Goal: Complete Application Form: Complete application form

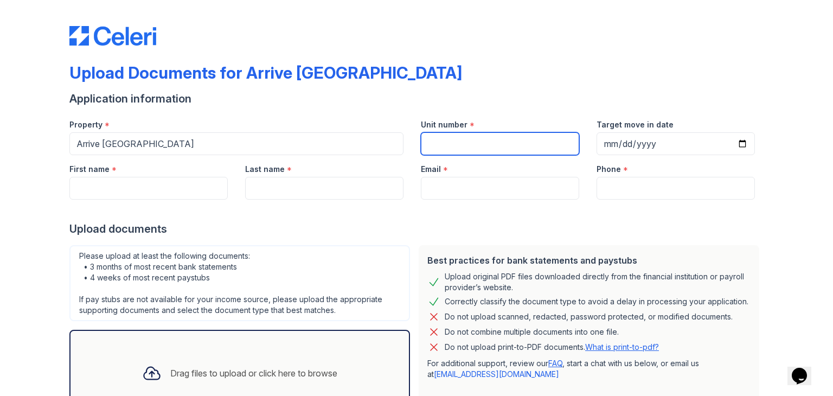
click at [479, 144] on input "Unit number" at bounding box center [500, 143] width 158 height 23
type input "609"
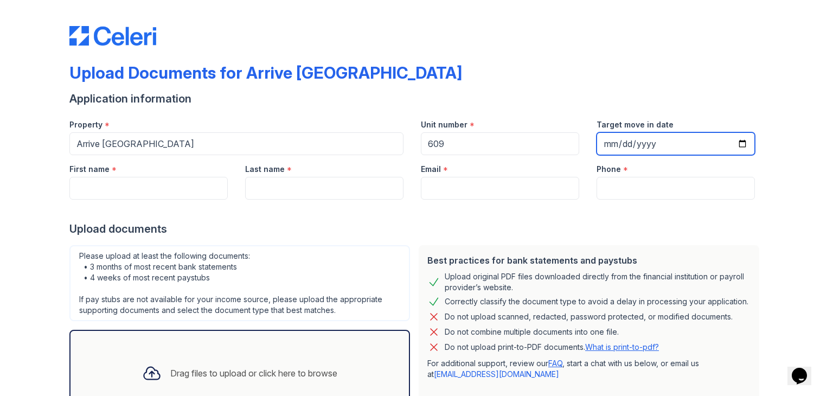
click at [631, 136] on input "Target move in date" at bounding box center [676, 143] width 158 height 23
click at [739, 142] on input "Target move in date" at bounding box center [676, 143] width 158 height 23
type input "2025-10-02"
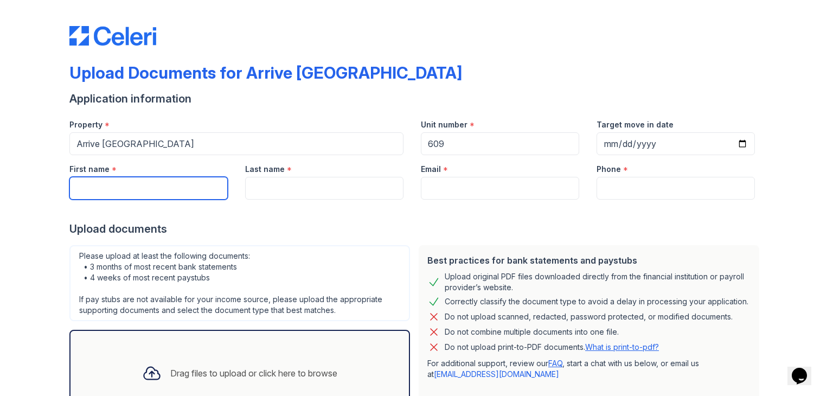
click at [123, 184] on input "First name" at bounding box center [148, 188] width 158 height 23
type input "Yuchen"
type input "Wang"
type input "[EMAIL_ADDRESS][DOMAIN_NAME]"
type input "9372420995"
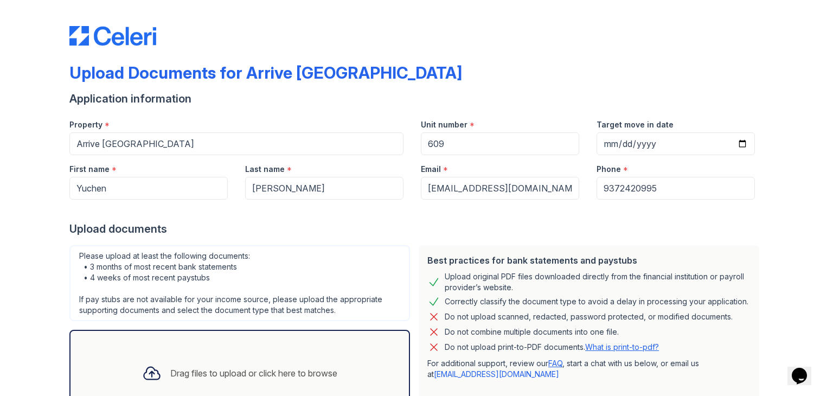
click at [520, 230] on div "Upload documents" at bounding box center [416, 228] width 694 height 15
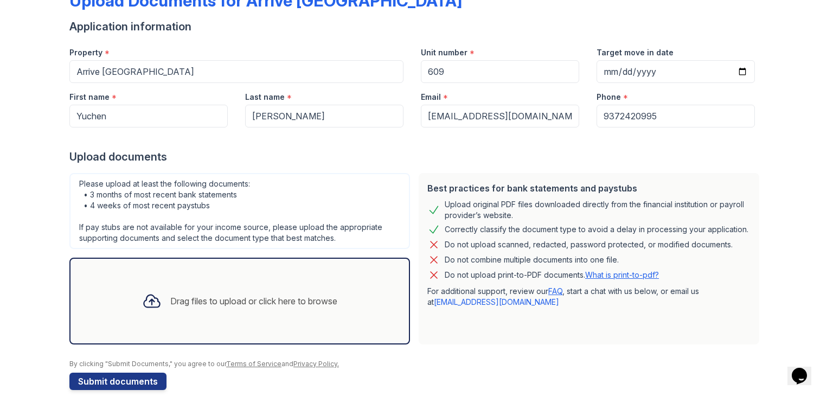
scroll to position [87, 0]
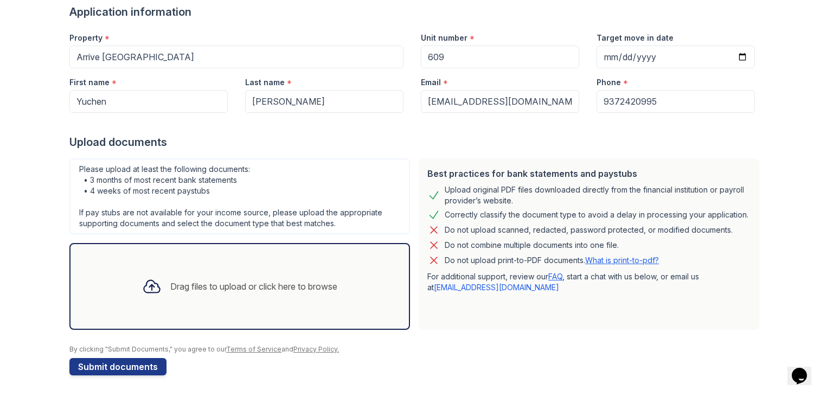
click at [481, 223] on div "Do not upload scanned, redacted, password protected, or modified documents." at bounding box center [589, 229] width 288 height 13
click at [204, 272] on div "Drag files to upload or click here to browse" at bounding box center [239, 286] width 213 height 37
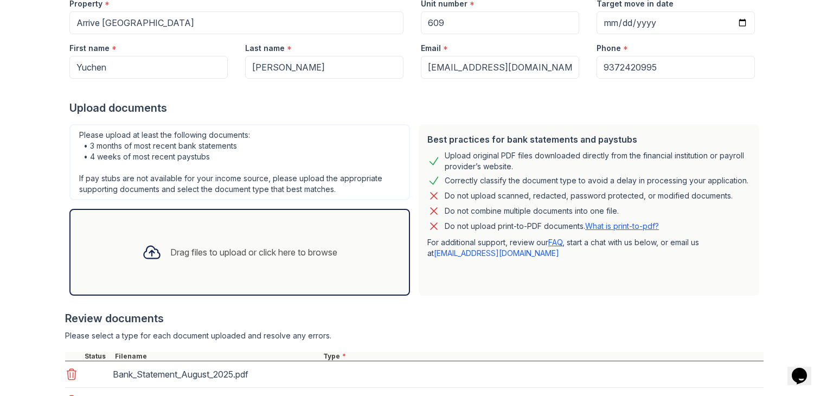
scroll to position [239, 0]
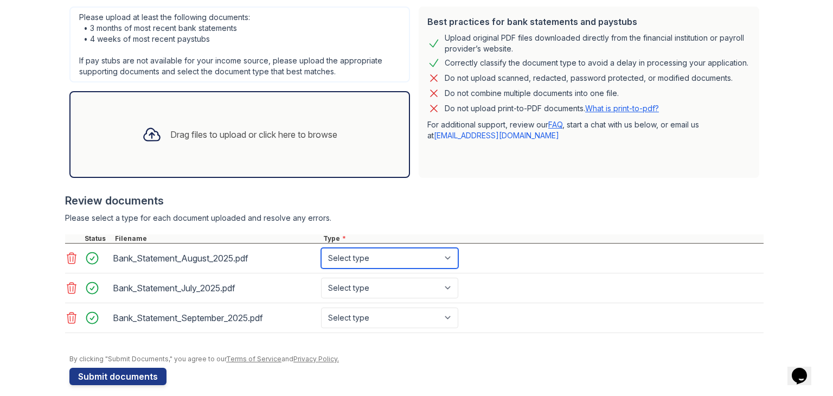
click at [377, 260] on select "Select type Paystub Bank Statement Offer Letter Tax Documents Benefit Award Let…" at bounding box center [389, 258] width 137 height 21
select select "bank_statement"
click at [321, 248] on select "Select type Paystub Bank Statement Offer Letter Tax Documents Benefit Award Let…" at bounding box center [389, 258] width 137 height 21
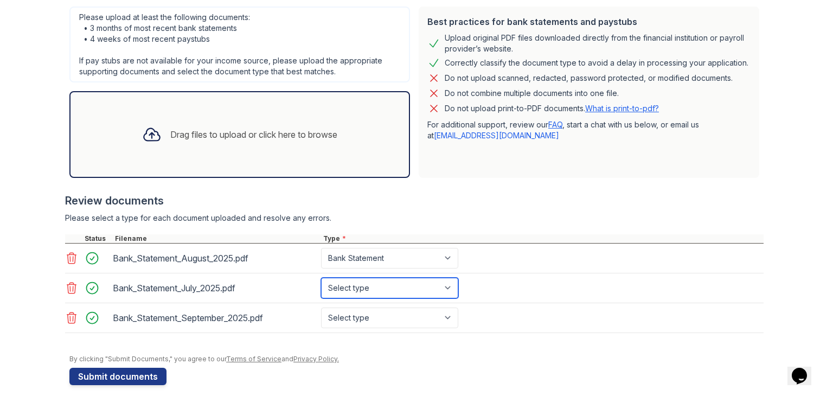
click at [375, 286] on select "Select type Paystub Bank Statement Offer Letter Tax Documents Benefit Award Let…" at bounding box center [389, 288] width 137 height 21
select select "bank_statement"
click at [321, 278] on select "Select type Paystub Bank Statement Offer Letter Tax Documents Benefit Award Let…" at bounding box center [389, 288] width 137 height 21
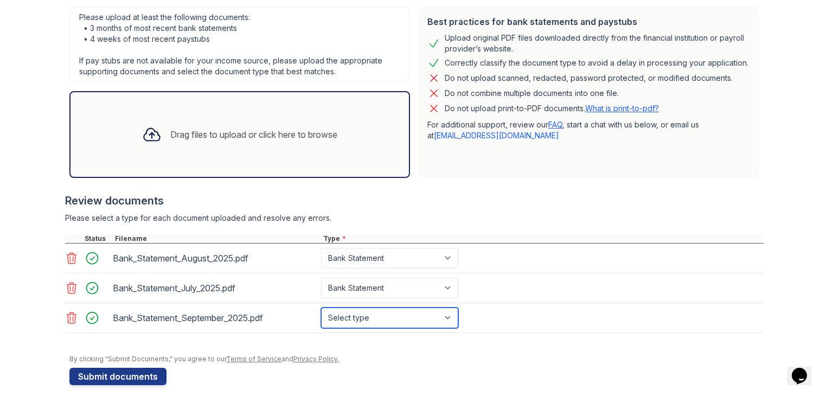
click at [356, 324] on select "Select type Paystub Bank Statement Offer Letter Tax Documents Benefit Award Let…" at bounding box center [389, 317] width 137 height 21
select select "bank_statement"
click at [321, 307] on select "Select type Paystub Bank Statement Offer Letter Tax Documents Benefit Award Let…" at bounding box center [389, 317] width 137 height 21
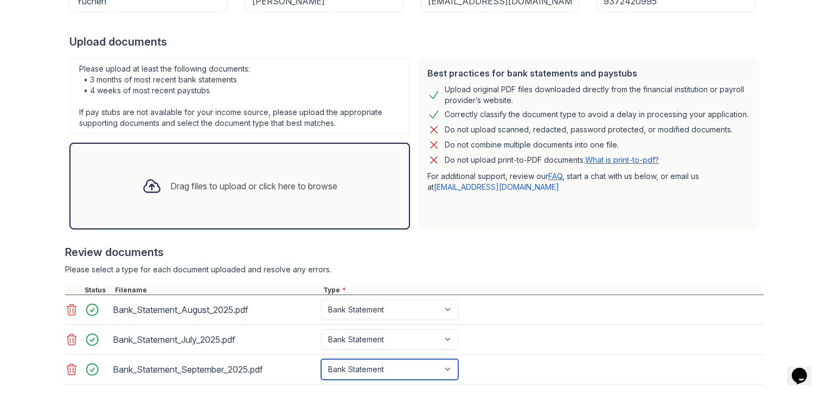
scroll to position [184, 0]
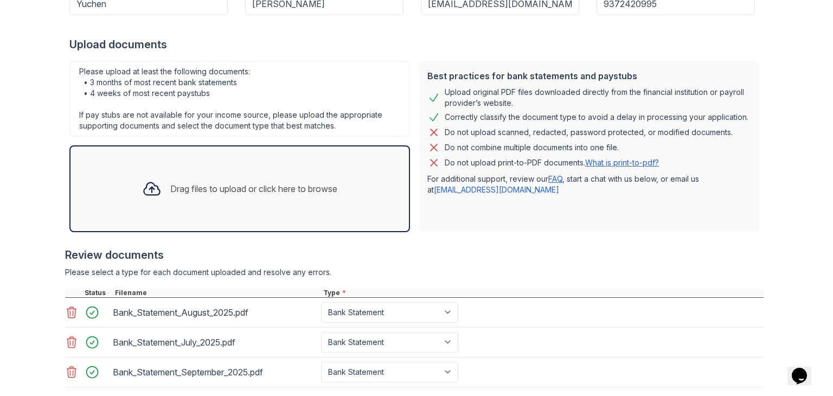
click at [338, 185] on div "Drag files to upload or click here to browse" at bounding box center [239, 188] width 213 height 37
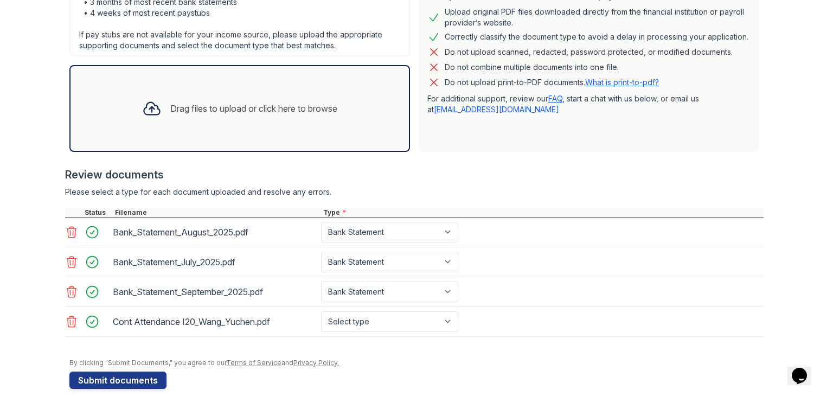
scroll to position [274, 0]
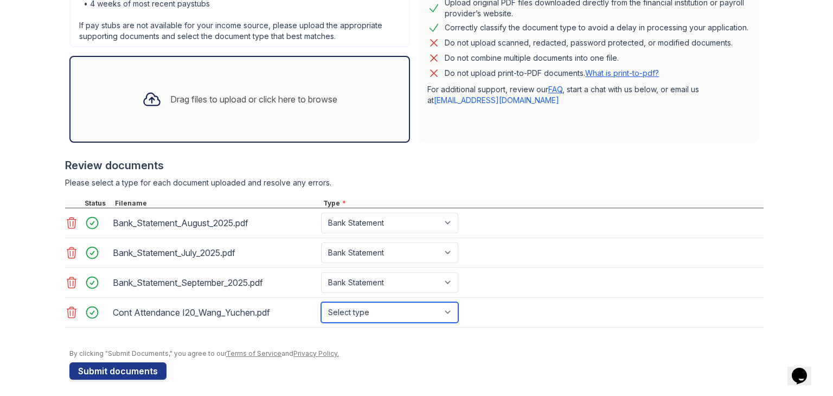
click at [440, 314] on select "Select type Paystub Bank Statement Offer Letter Tax Documents Benefit Award Let…" at bounding box center [389, 312] width 137 height 21
select select "other"
click at [321, 302] on select "Select type Paystub Bank Statement Offer Letter Tax Documents Benefit Award Let…" at bounding box center [389, 312] width 137 height 21
click at [421, 173] on div "Review documents Please select a type for each document uploaded and resolve an…" at bounding box center [414, 242] width 699 height 191
click at [404, 309] on select "Select type Paystub Bank Statement Offer Letter Tax Documents Benefit Award Let…" at bounding box center [389, 312] width 137 height 21
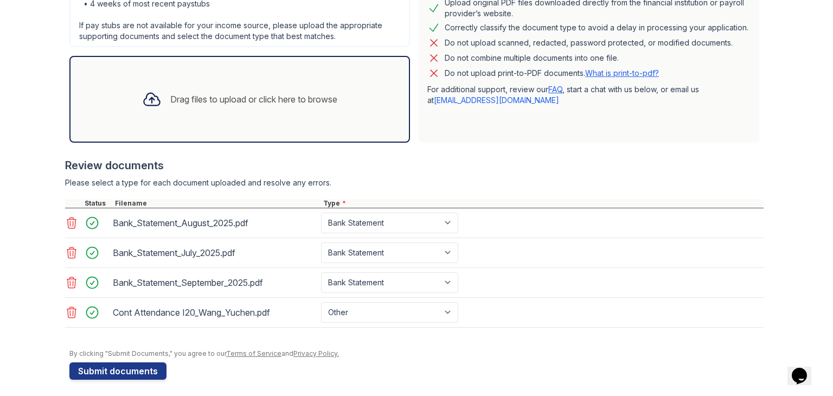
click at [422, 170] on div "Review documents" at bounding box center [414, 165] width 699 height 15
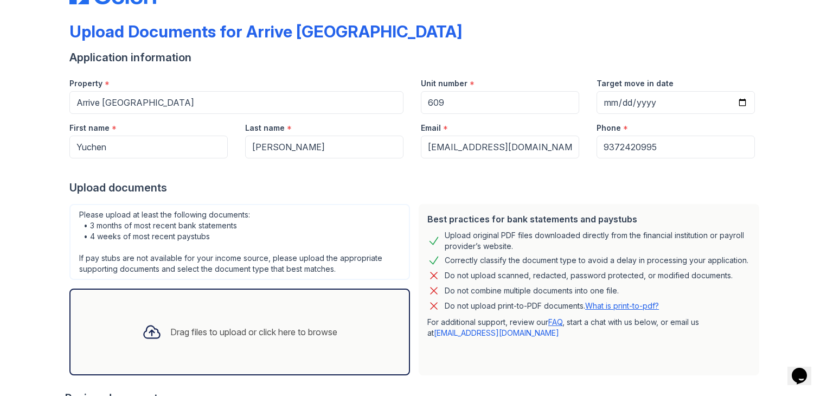
scroll to position [3, 0]
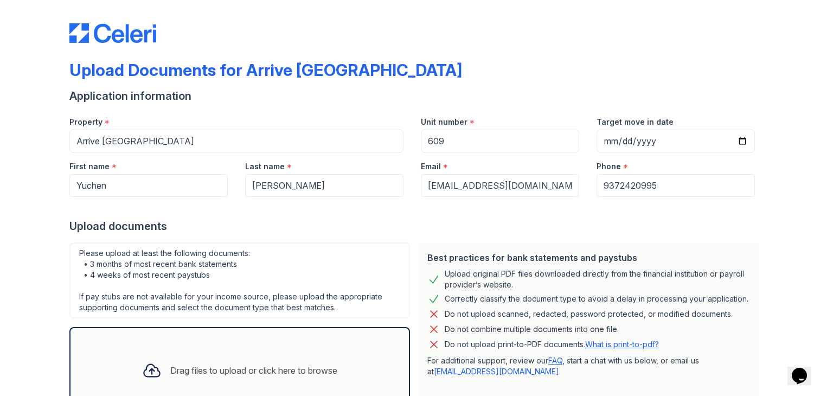
click at [411, 226] on div "Upload documents" at bounding box center [416, 226] width 694 height 15
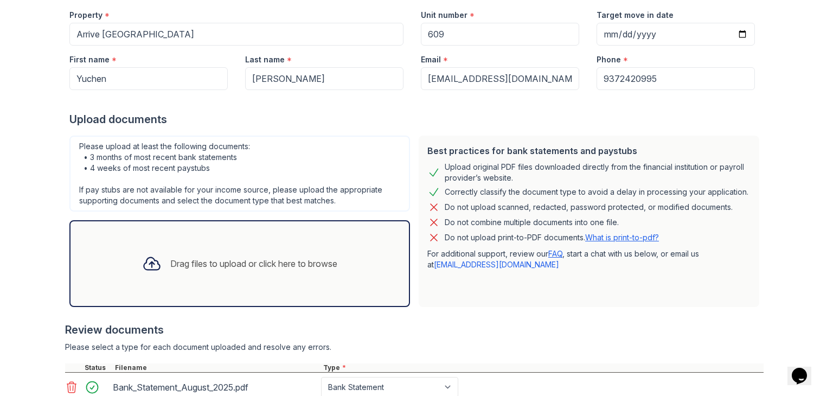
scroll to position [111, 0]
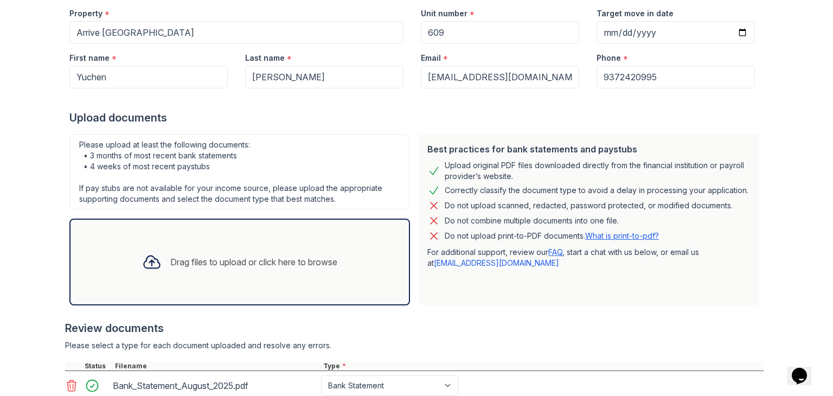
click at [414, 261] on div "Best practices for bank statements and paystubs Upload original PDF files downl…" at bounding box center [588, 220] width 349 height 180
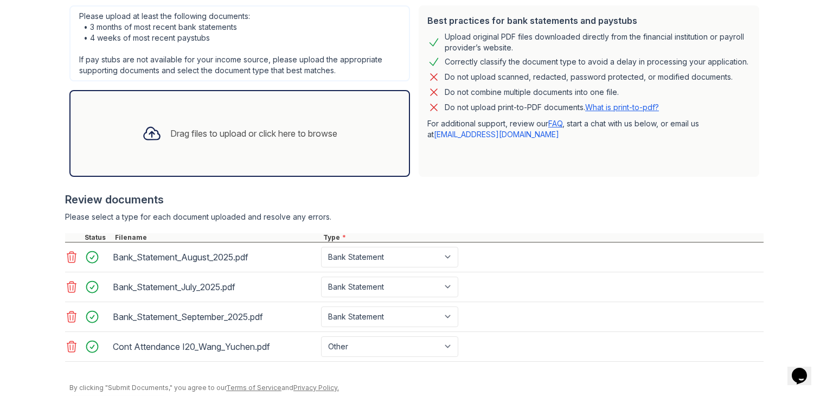
scroll to position [277, 0]
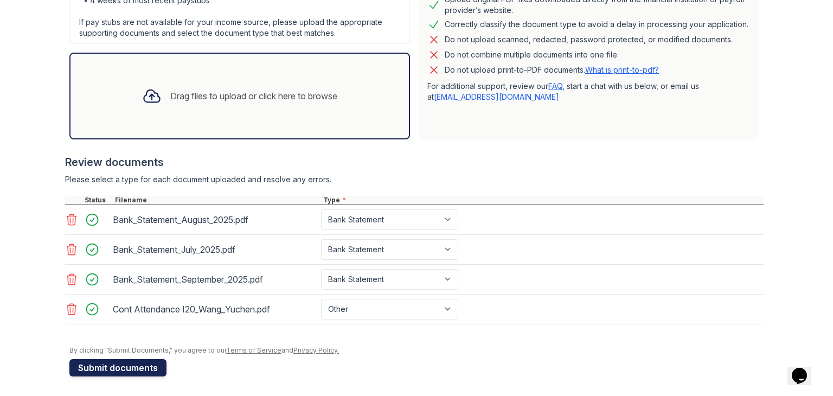
click at [98, 363] on button "Submit documents" at bounding box center [117, 367] width 97 height 17
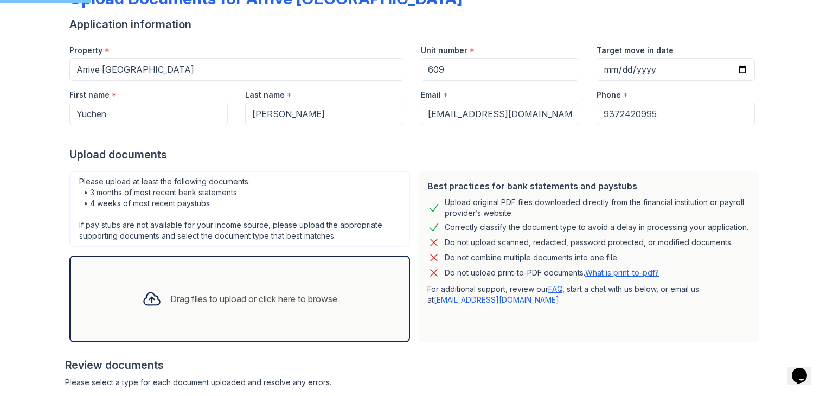
scroll to position [60, 0]
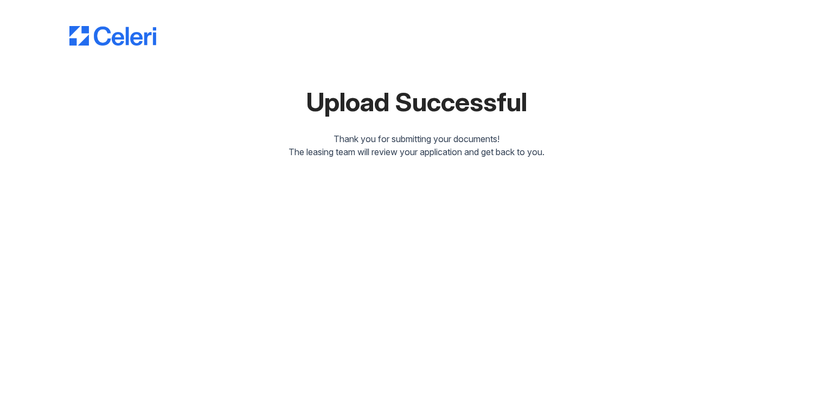
click at [392, 148] on div "The leasing team will review your application and get back to you." at bounding box center [416, 151] width 694 height 13
click at [306, 233] on div "Upload Successful Thank you for submitting your documents! The leasing team wil…" at bounding box center [416, 198] width 833 height 396
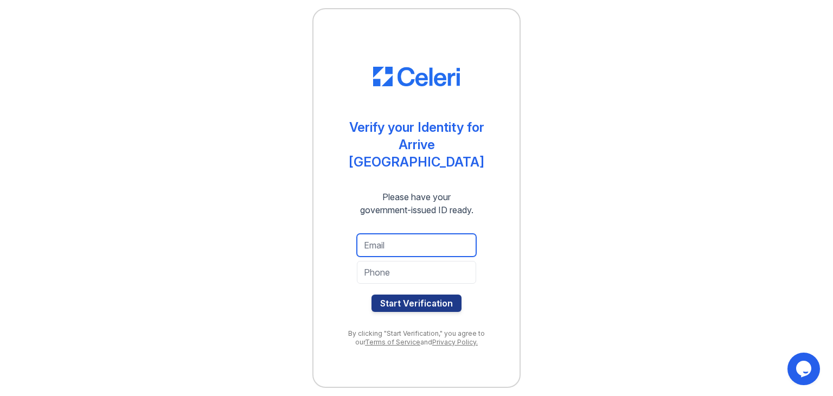
click at [443, 244] on input "email" at bounding box center [416, 245] width 119 height 23
type input "[EMAIL_ADDRESS][DOMAIN_NAME]"
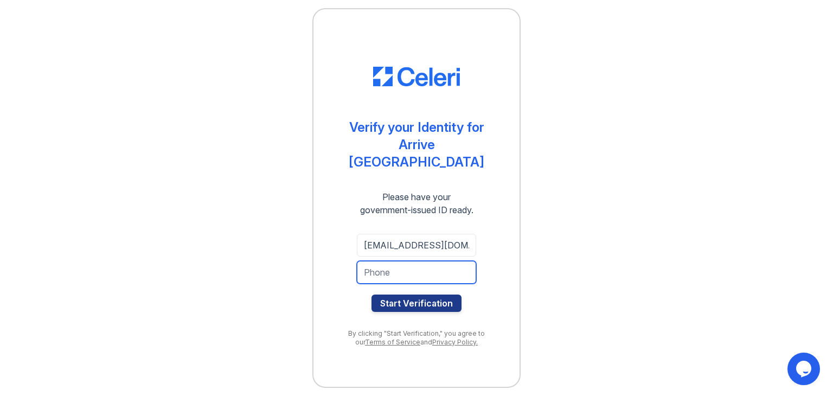
click at [440, 266] on input "tel" at bounding box center [416, 272] width 119 height 23
type input "9372420995"
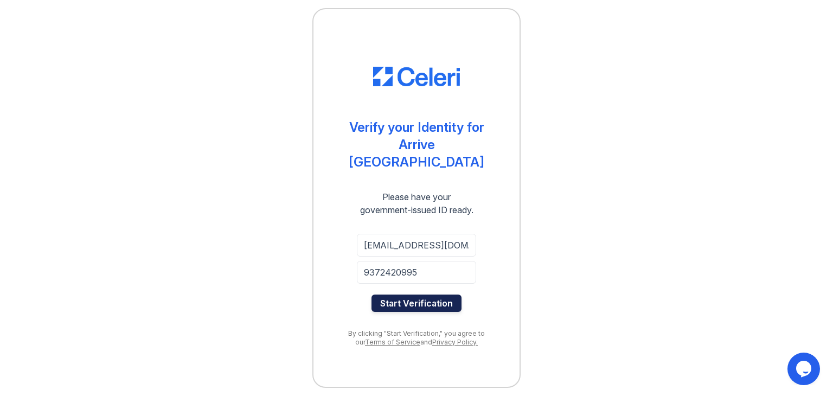
click at [439, 294] on button "Start Verification" at bounding box center [416, 302] width 90 height 17
